Goal: Information Seeking & Learning: Learn about a topic

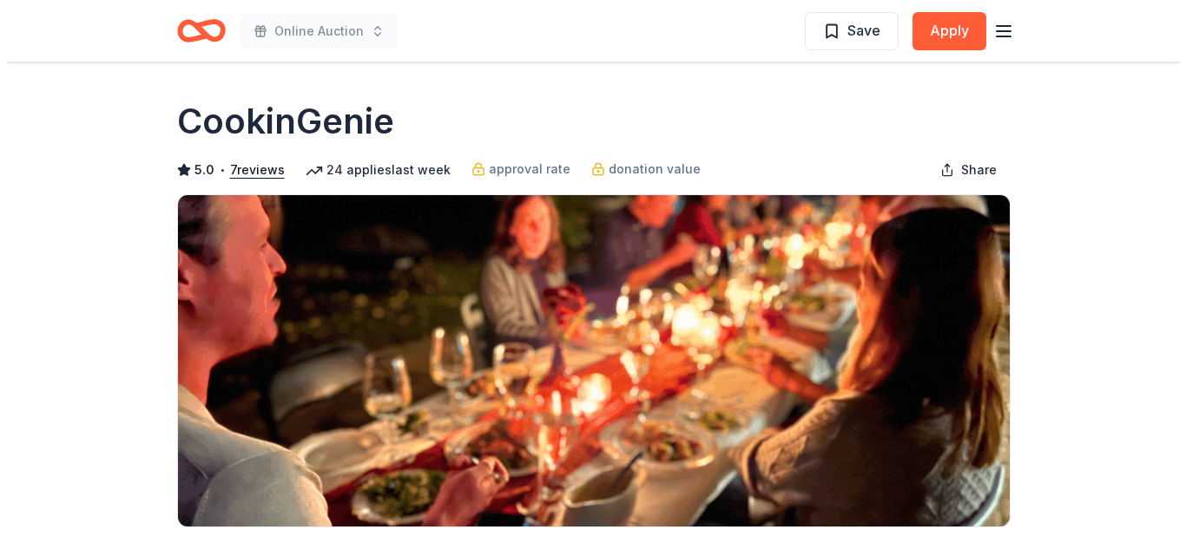
scroll to position [347, 0]
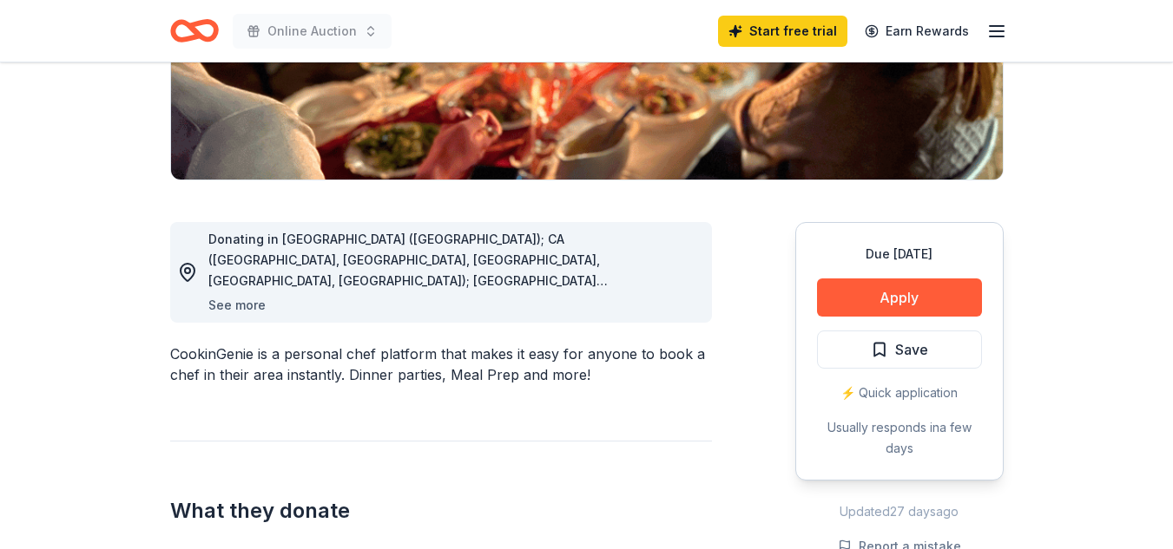
click at [244, 306] on button "See more" at bounding box center [236, 305] width 57 height 21
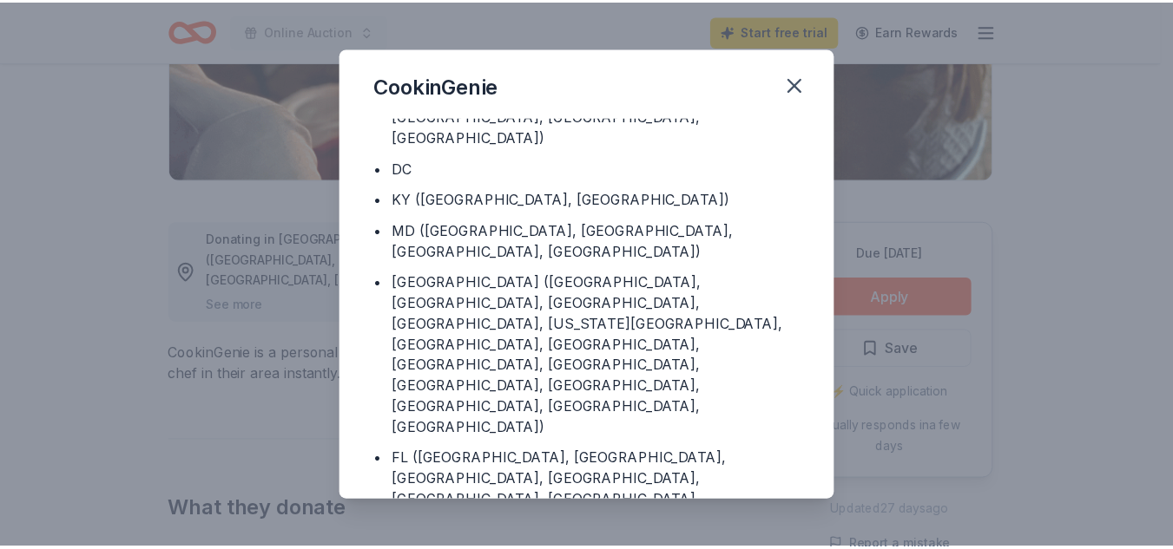
scroll to position [174, 0]
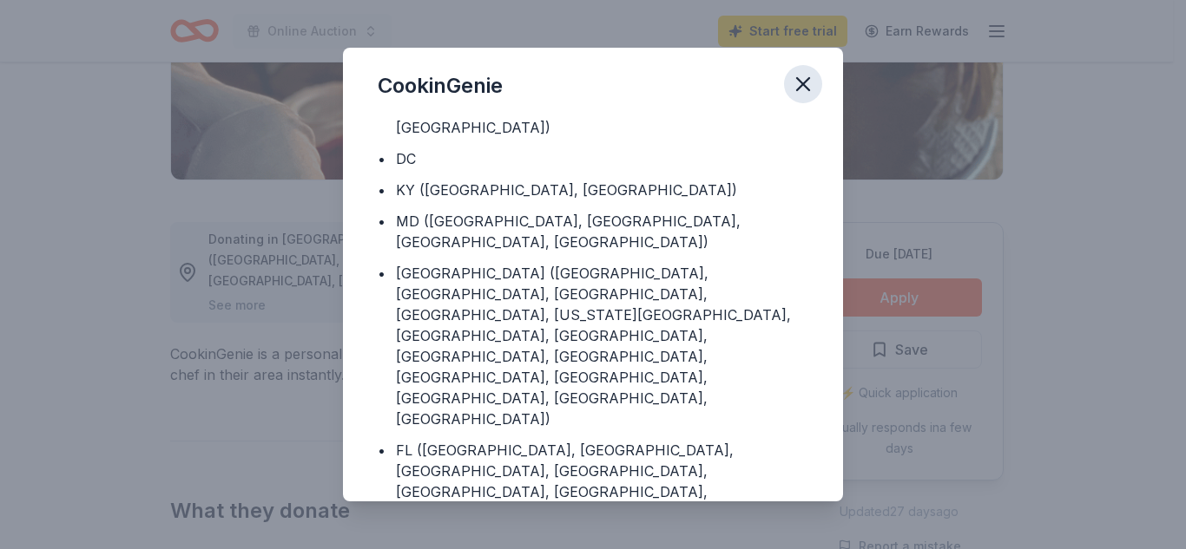
click at [804, 84] on icon "button" at bounding box center [803, 84] width 12 height 12
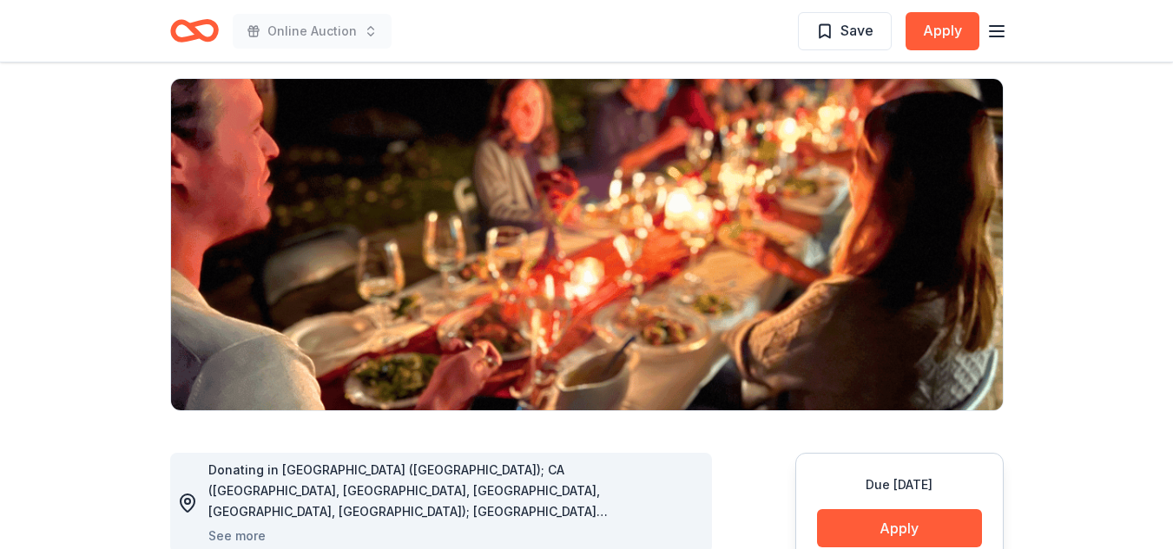
scroll to position [87, 0]
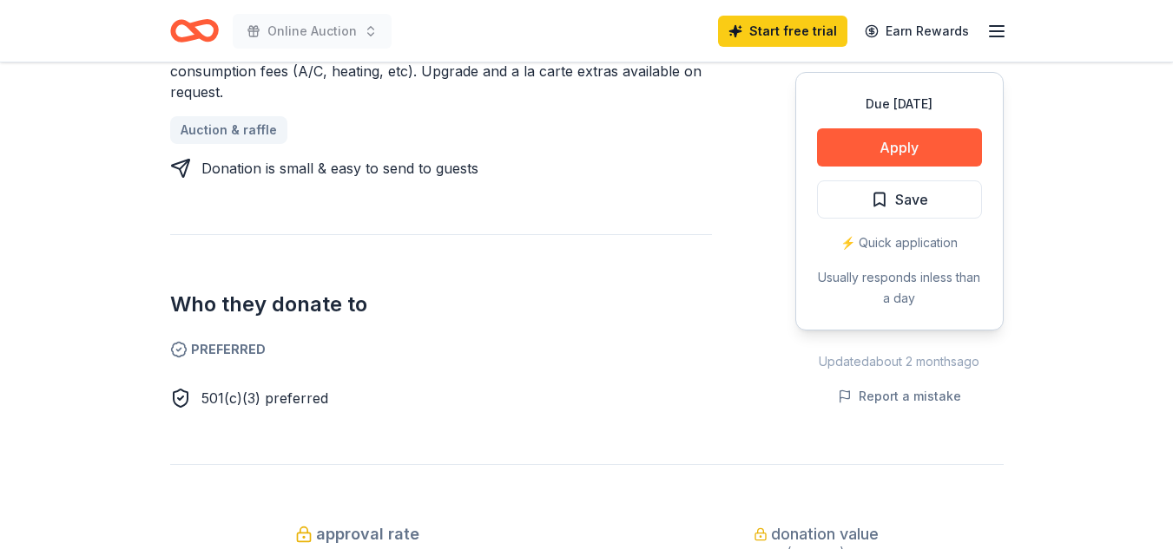
scroll to position [955, 0]
